Goal: Information Seeking & Learning: Learn about a topic

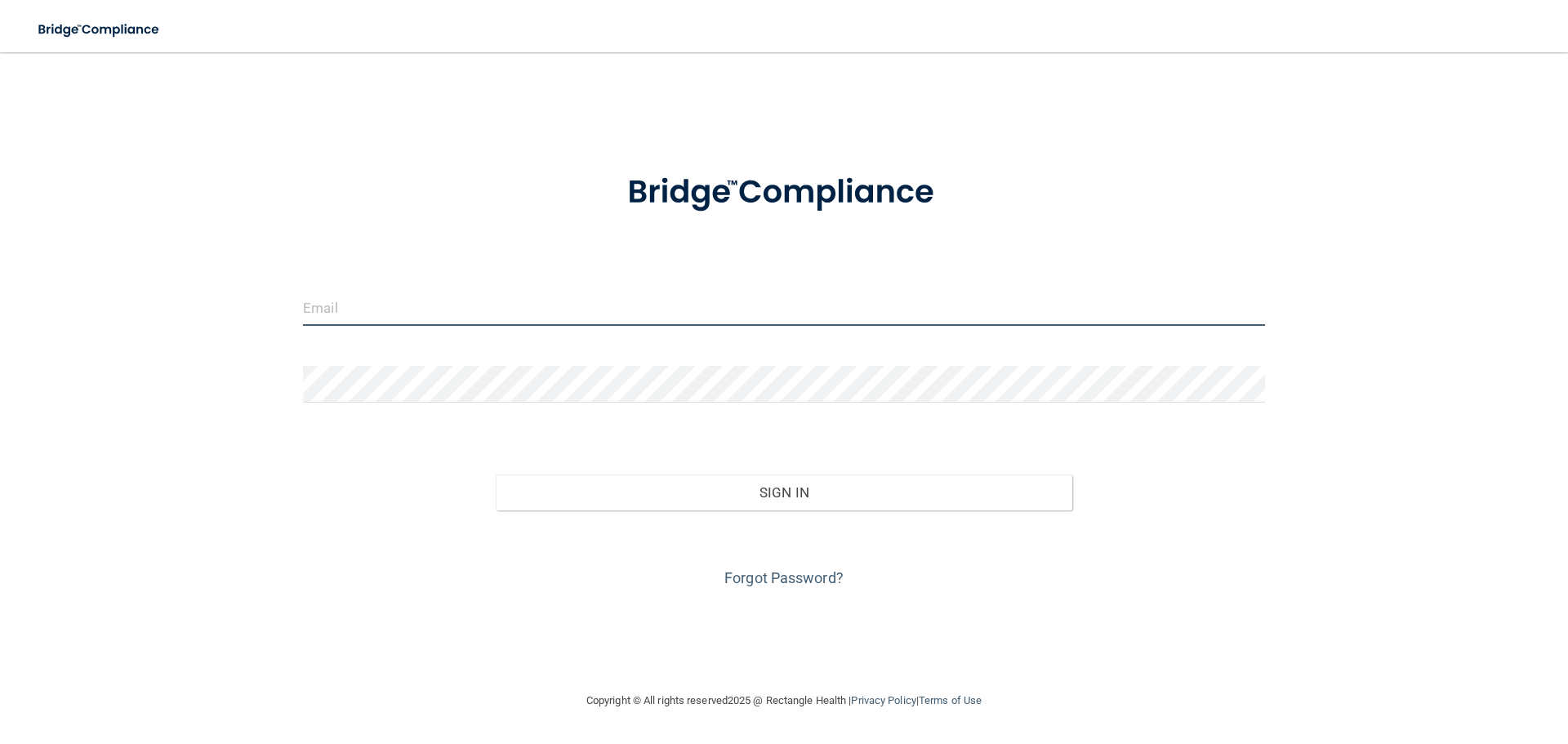
click at [417, 319] on input "email" at bounding box center [784, 307] width 962 height 37
type input "[EMAIL_ADDRESS][DOMAIN_NAME]"
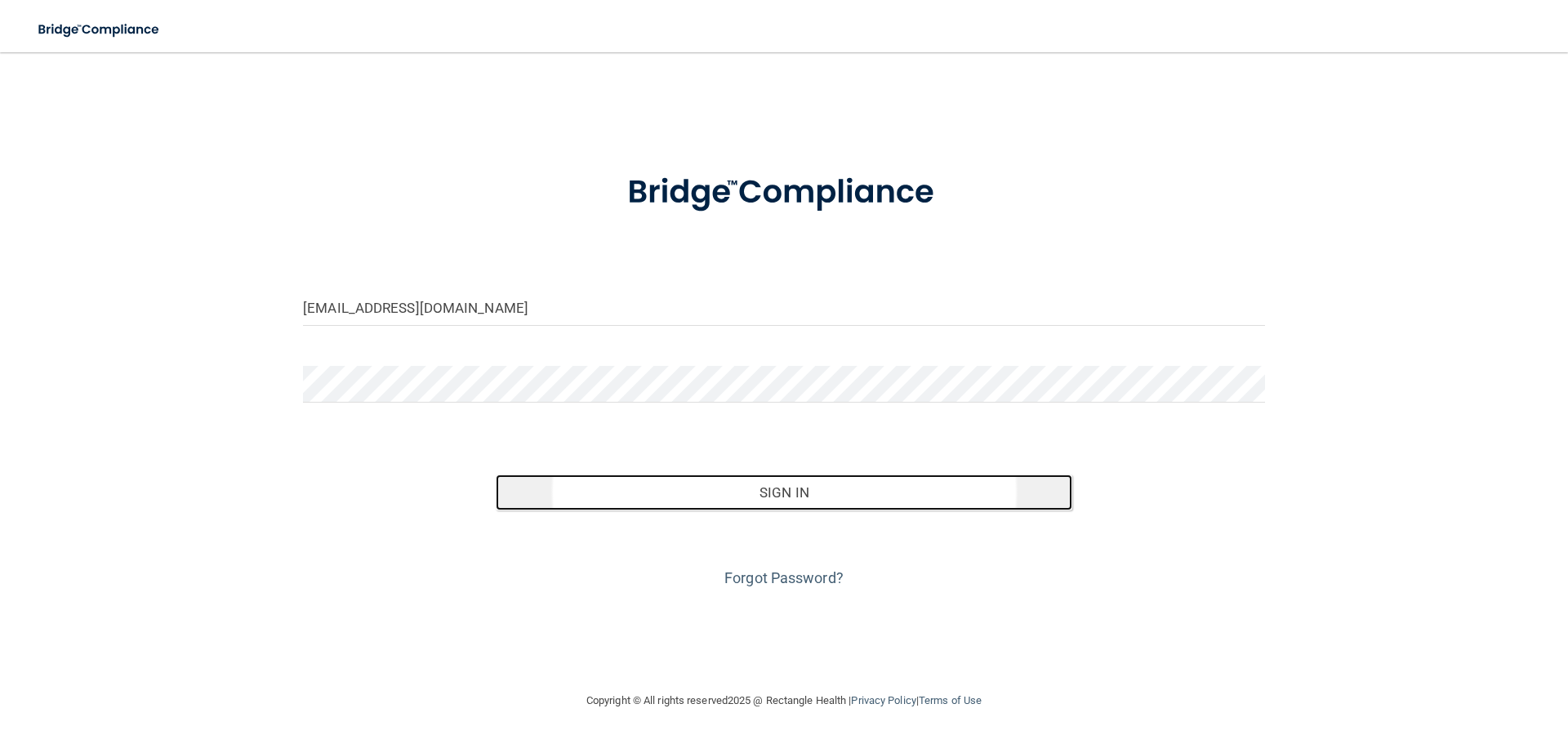
click at [764, 493] on button "Sign In" at bounding box center [784, 493] width 577 height 36
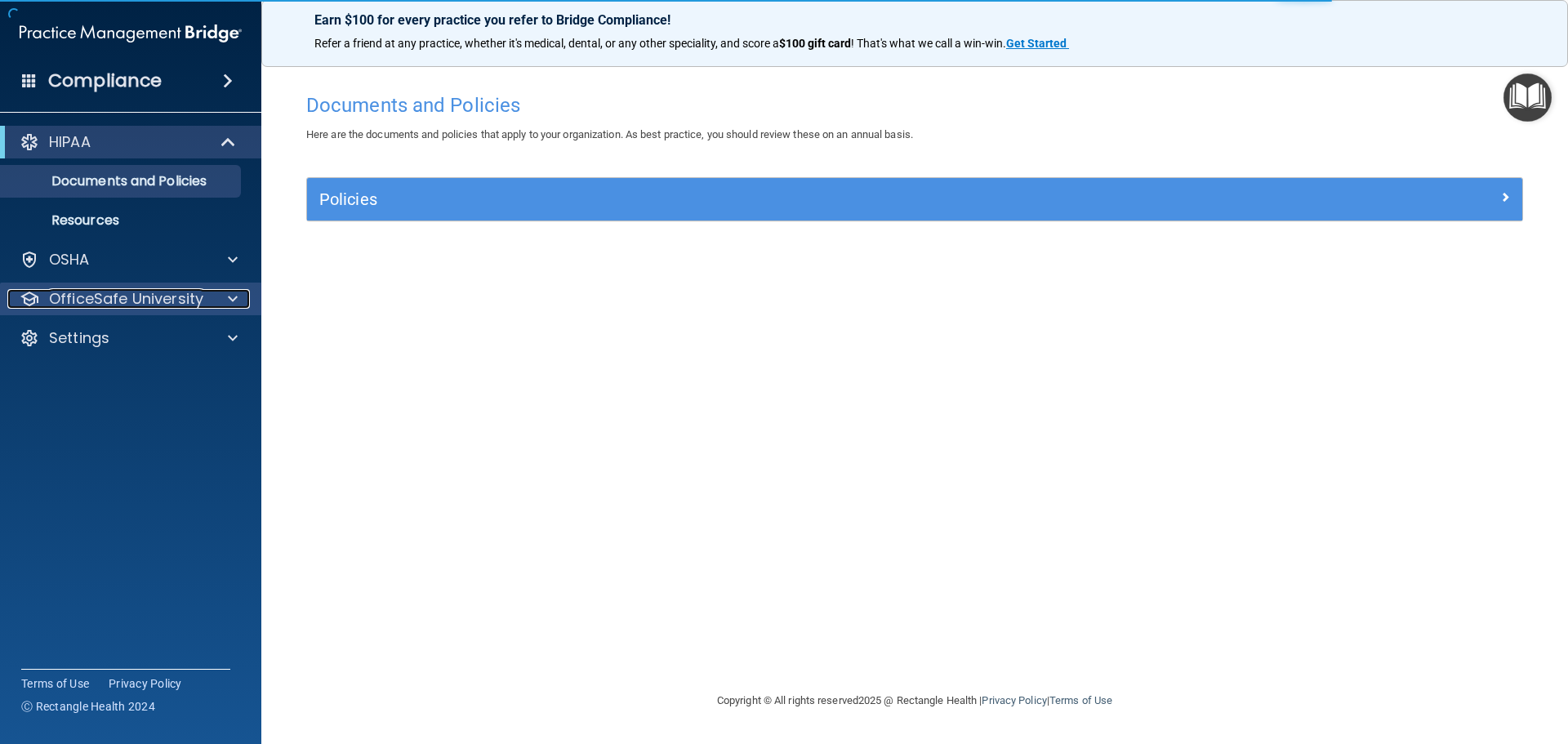
click at [140, 298] on p "OfficeSafe University" at bounding box center [126, 299] width 154 height 20
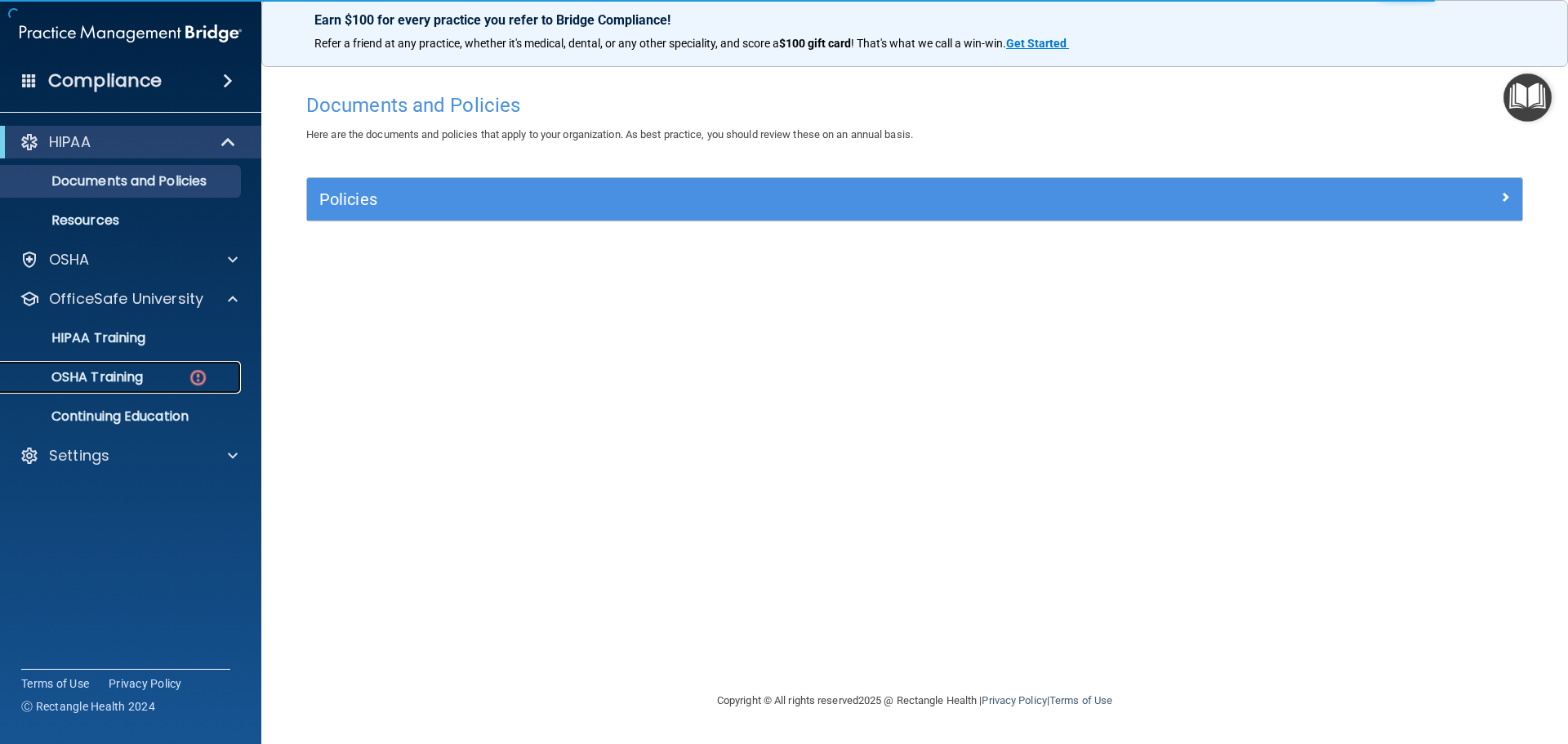
click at [128, 369] on p "OSHA Training" at bounding box center [77, 376] width 132 height 16
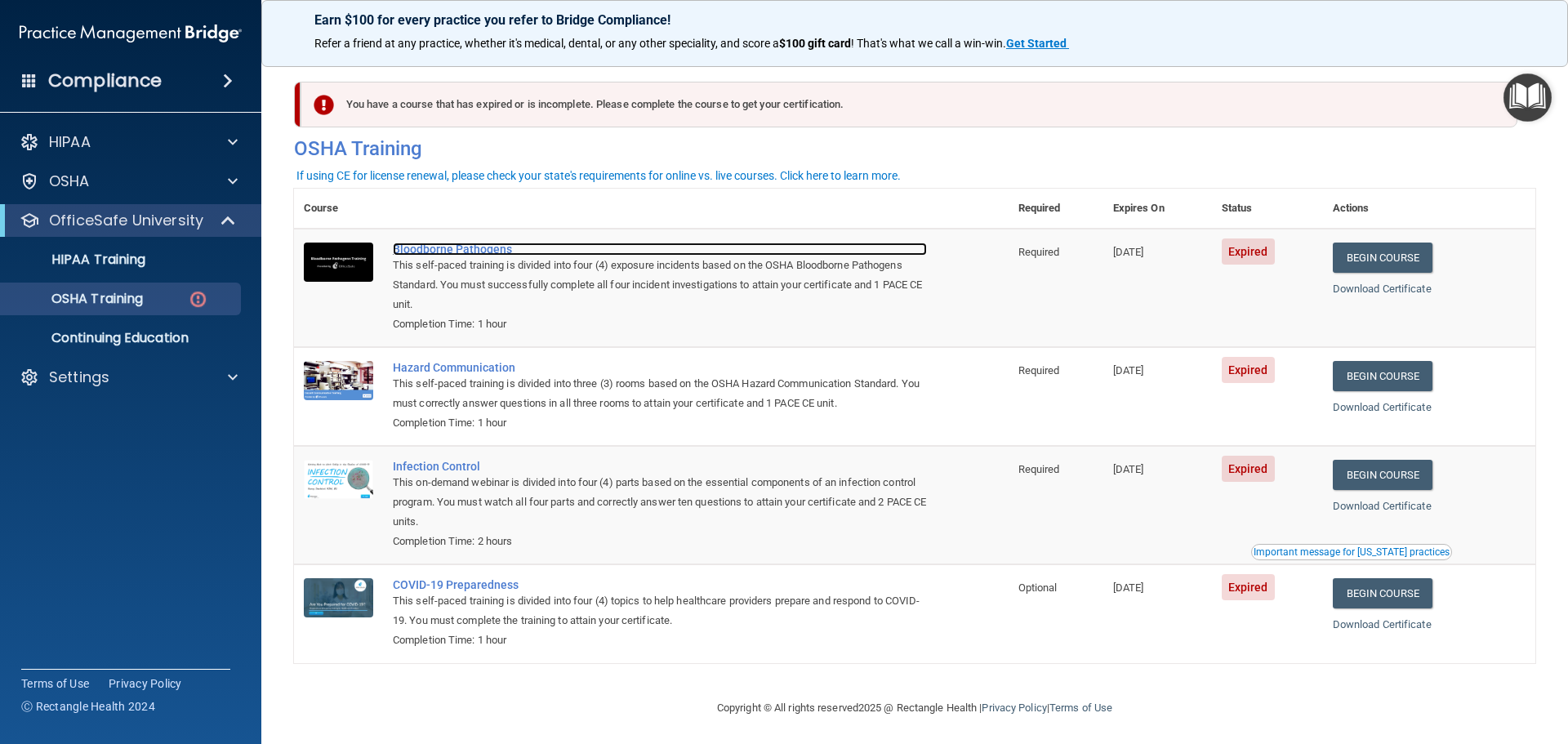
click at [486, 246] on div "Bloodborne Pathogens" at bounding box center [660, 250] width 534 height 13
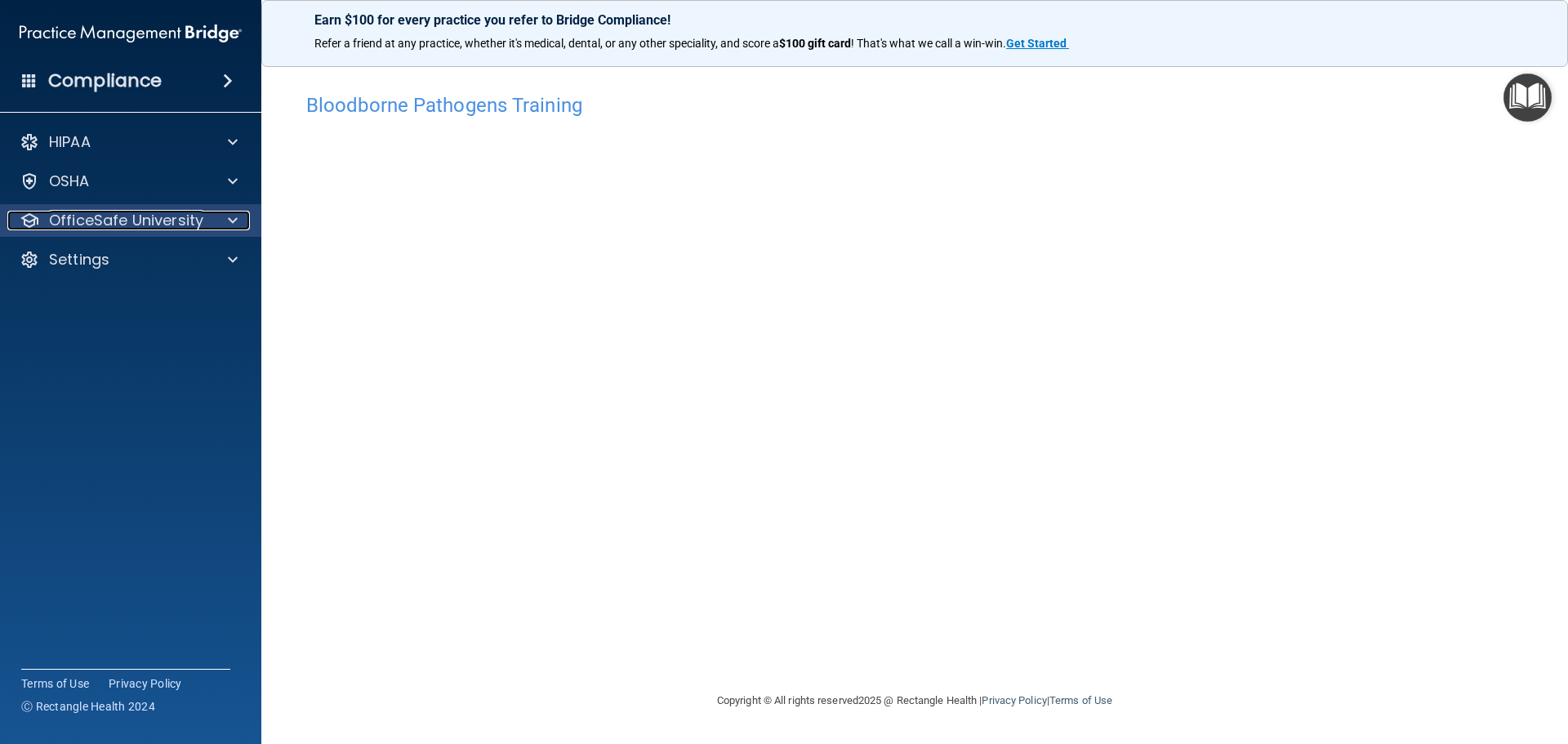
click at [81, 218] on p "OfficeSafe University" at bounding box center [126, 220] width 154 height 20
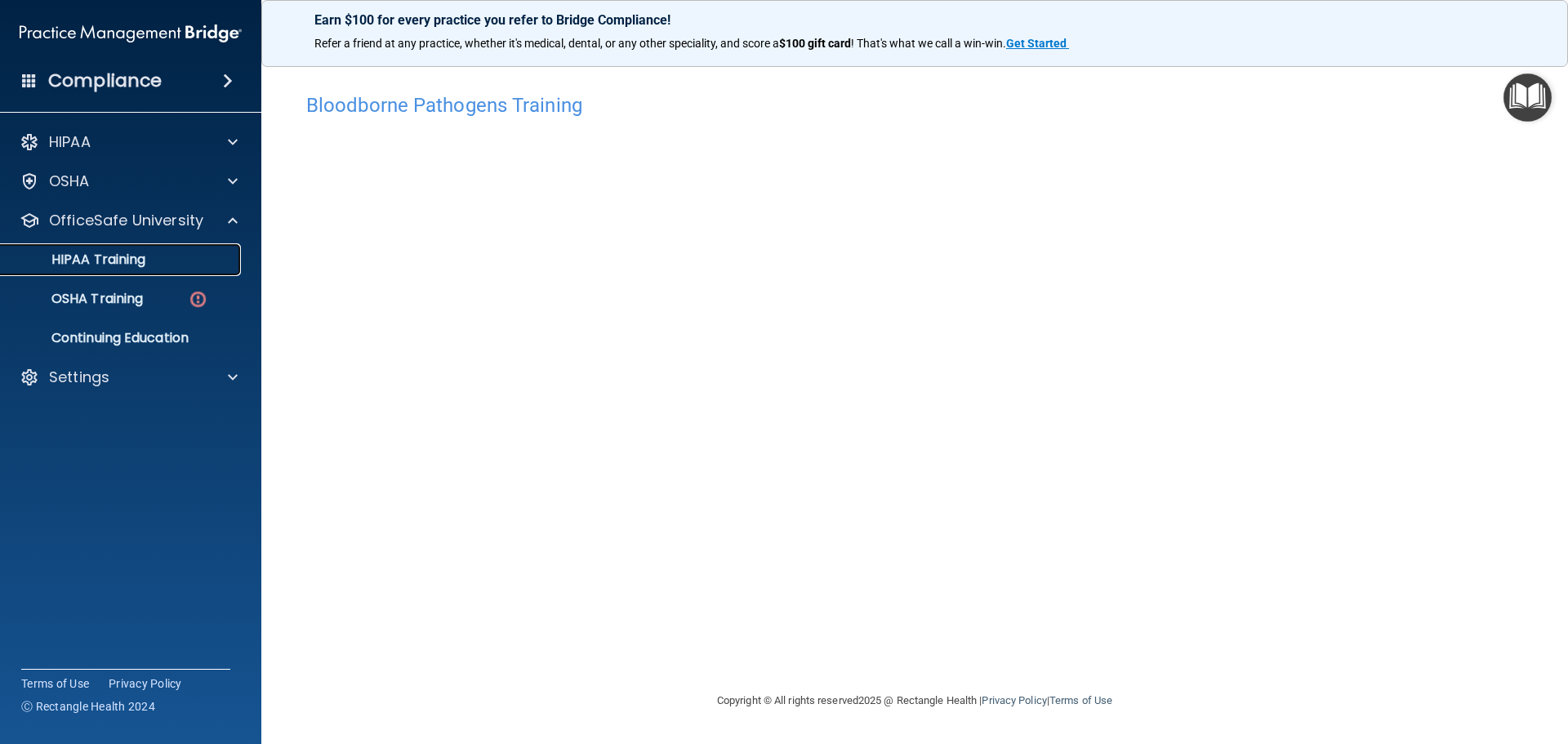
click at [94, 251] on p "HIPAA Training" at bounding box center [78, 259] width 135 height 16
